Goal: Learn about a topic

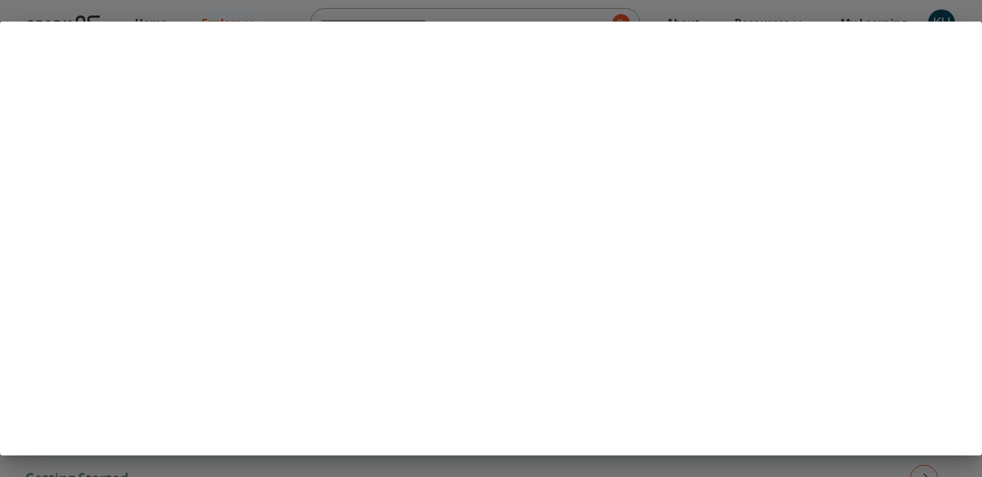
scroll to position [1060, 0]
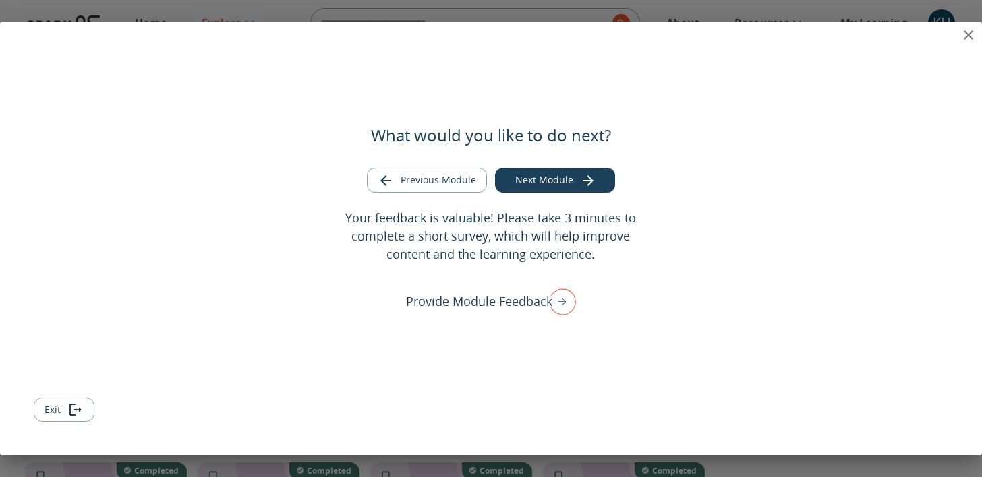
click at [973, 38] on icon "close" at bounding box center [968, 35] width 16 height 16
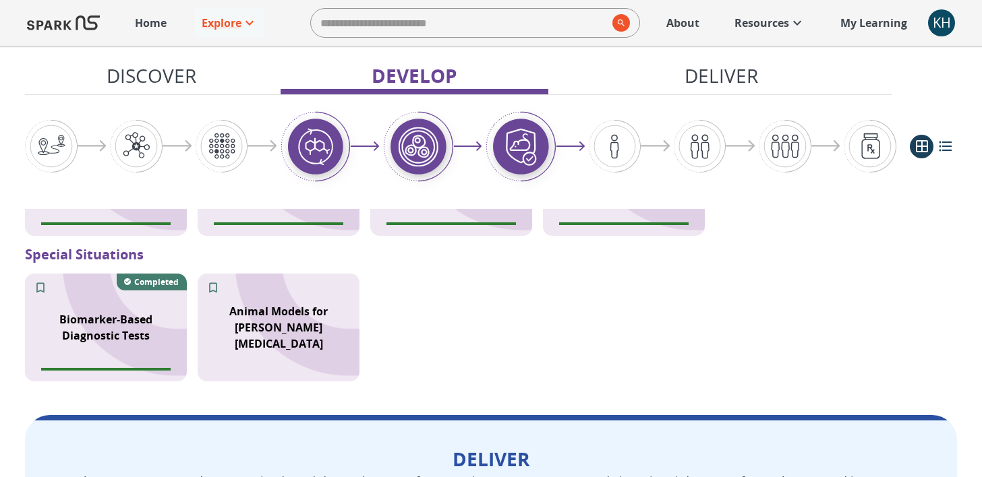
scroll to position [1543, 0]
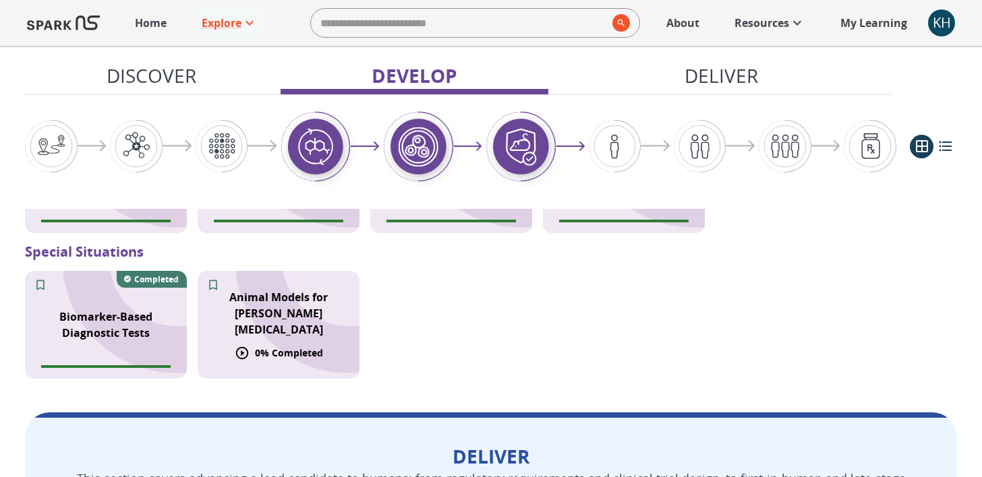
click at [282, 322] on p "Animal Models for [PERSON_NAME][MEDICAL_DATA]" at bounding box center [279, 313] width 146 height 49
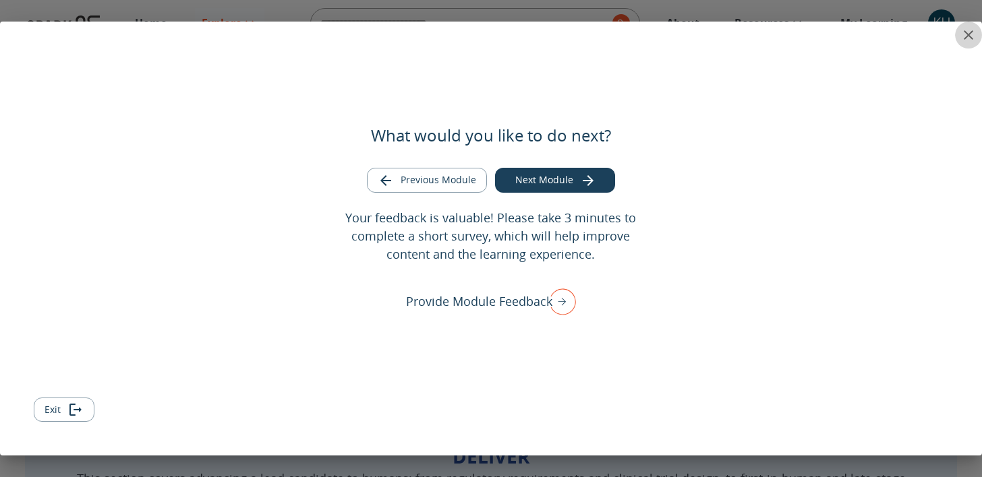
click at [972, 31] on icon "close" at bounding box center [967, 34] width 9 height 9
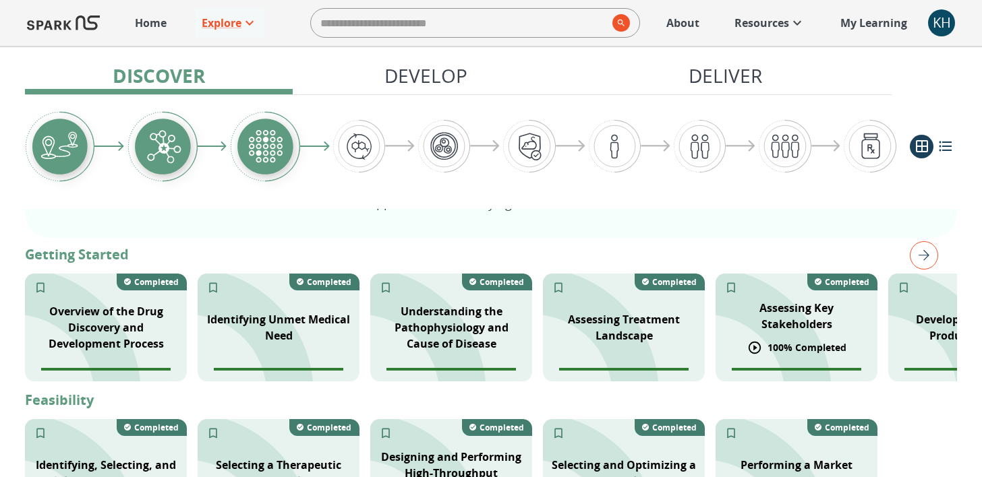
scroll to position [222, 0]
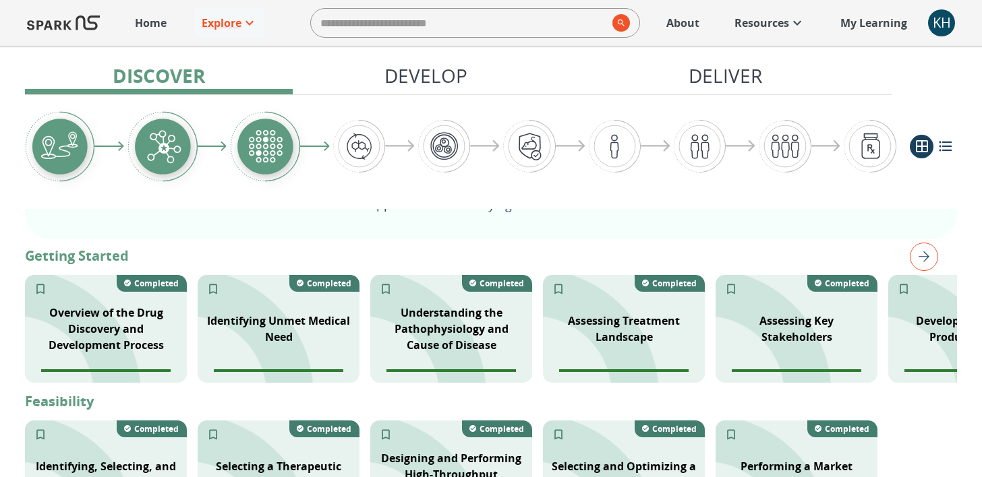
click at [920, 251] on img "right" at bounding box center [923, 257] width 28 height 28
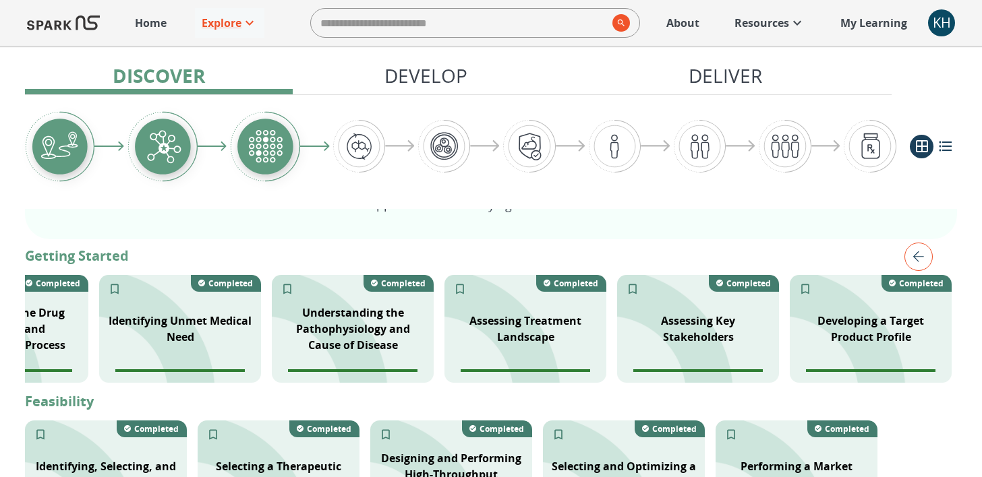
click at [920, 253] on img "left" at bounding box center [918, 257] width 28 height 28
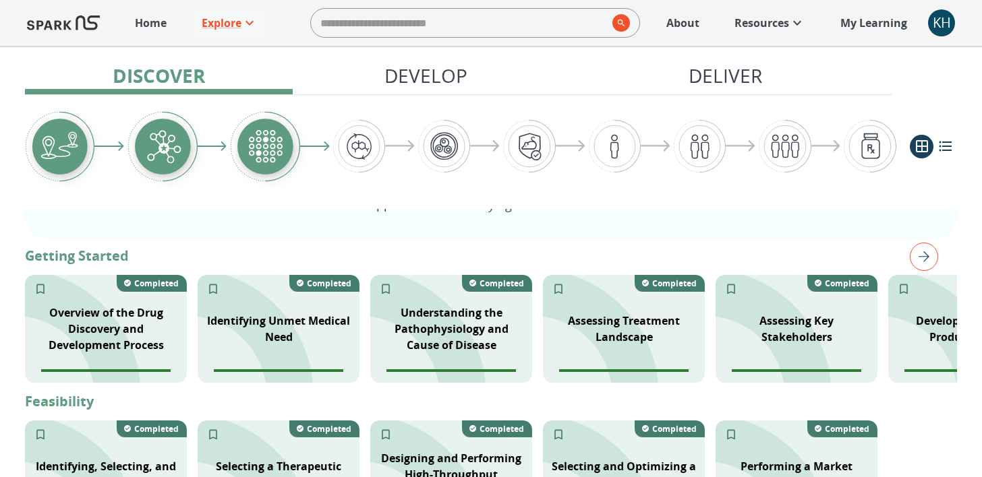
click at [920, 253] on img "right" at bounding box center [923, 257] width 28 height 28
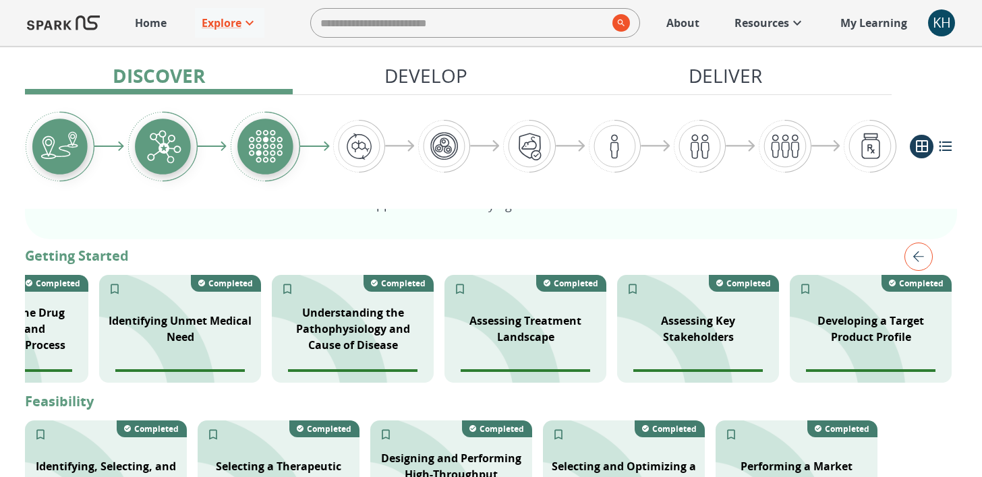
click at [920, 253] on img "left" at bounding box center [918, 257] width 28 height 28
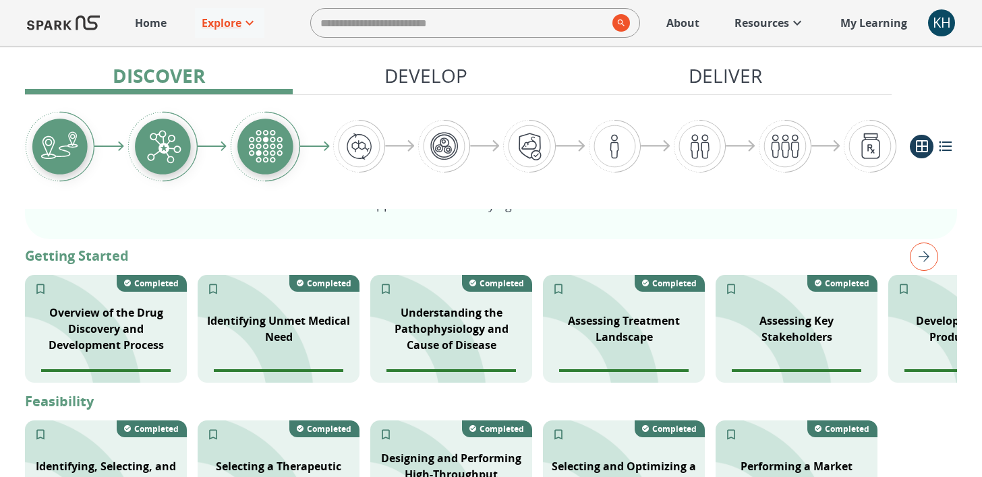
click at [920, 253] on img "right" at bounding box center [923, 257] width 28 height 28
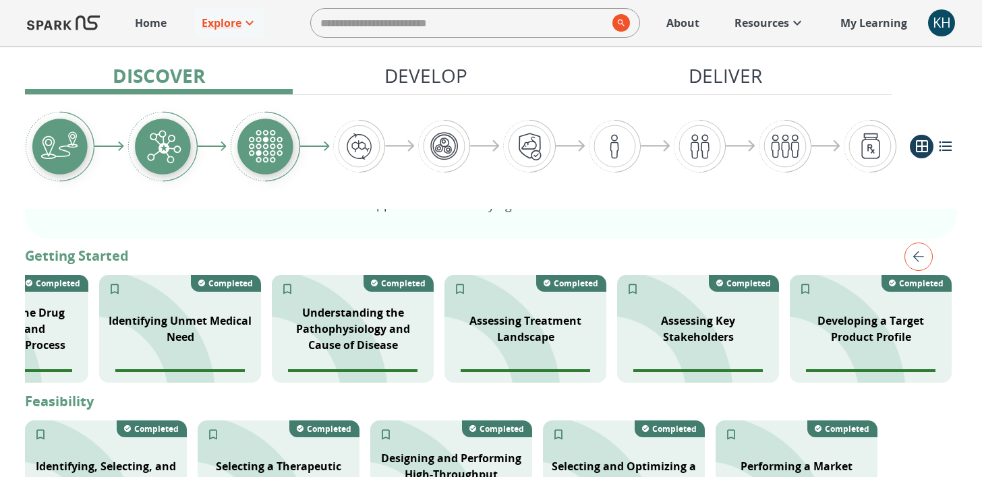
click at [920, 253] on img "left" at bounding box center [918, 257] width 28 height 28
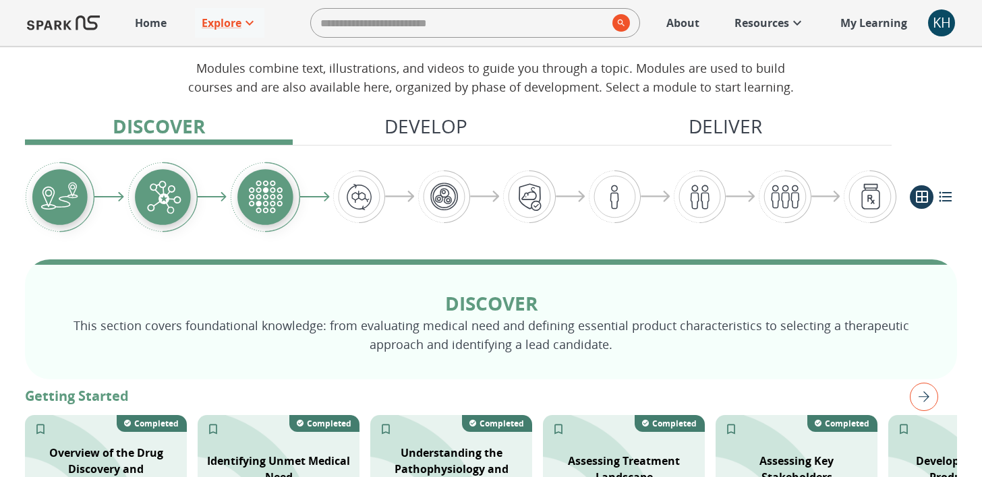
scroll to position [82, 0]
click at [937, 196] on icon "list view" at bounding box center [945, 197] width 16 height 16
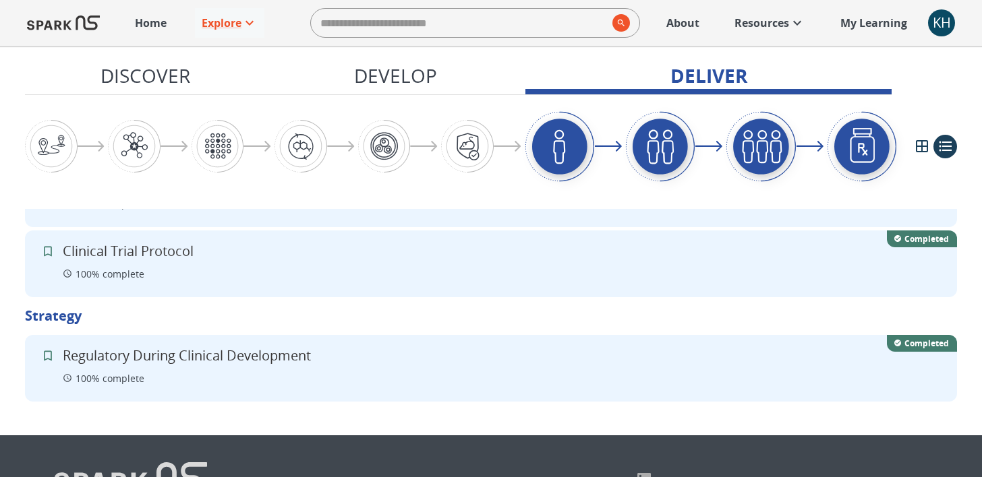
scroll to position [3313, 0]
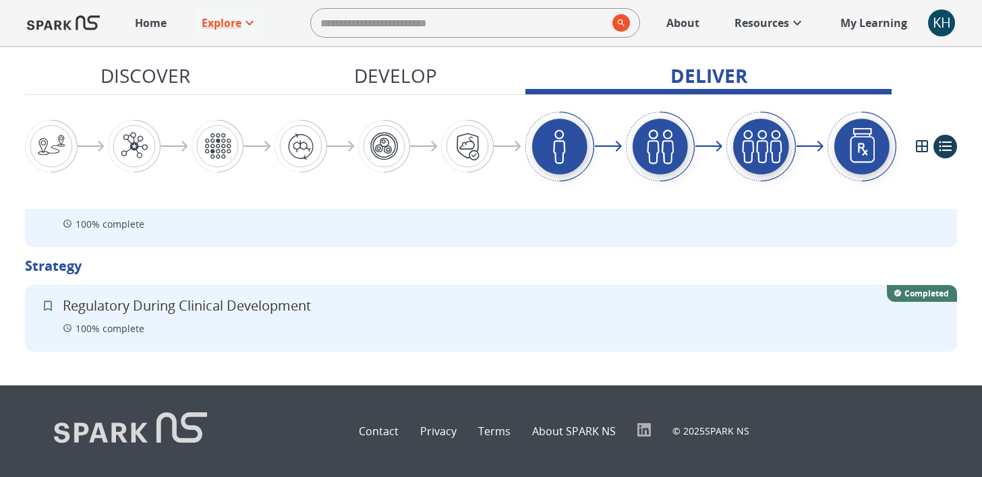
click at [175, 21] on div "Home Explore ​ About Resources My Learning +" at bounding box center [521, 23] width 786 height 30
click at [158, 22] on p "Home" at bounding box center [151, 23] width 32 height 16
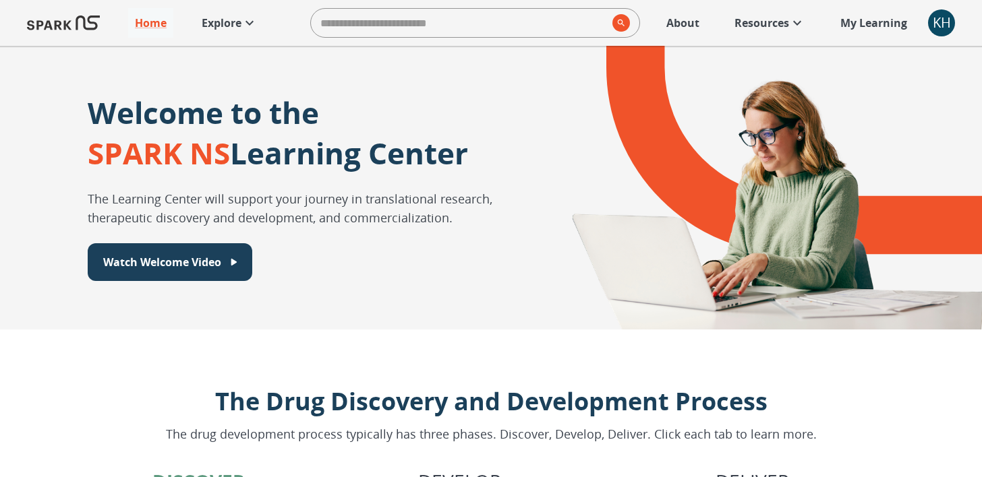
click at [227, 22] on p "Explore" at bounding box center [222, 23] width 40 height 16
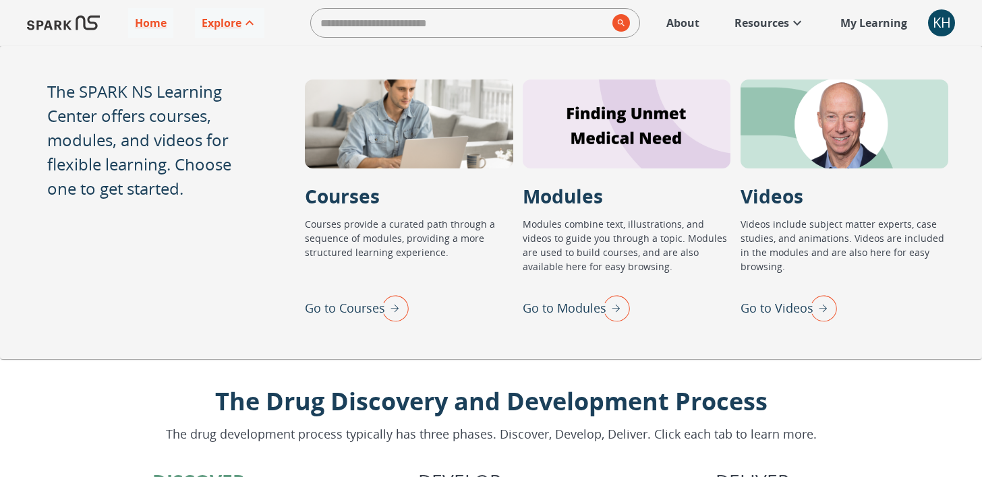
scroll to position [3, 0]
